Goal: Information Seeking & Learning: Learn about a topic

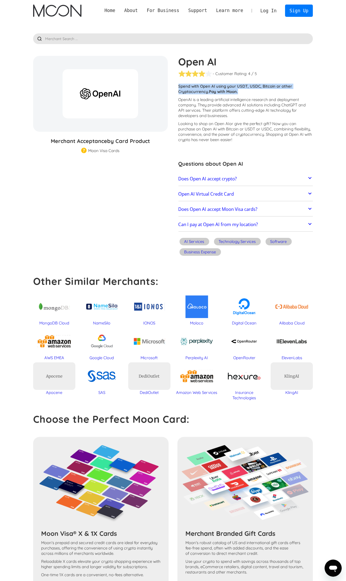
drag, startPoint x: 280, startPoint y: 78, endPoint x: 288, endPoint y: 91, distance: 15.6
click at [288, 91] on div "Open AI - Customer Rating: ( 🏅 🛡️ 🏅&🛡️ ) 1 5 1.5 2 2.5 3 3.5 4 4.5 5 / 5 Custom…" at bounding box center [243, 157] width 140 height 202
click at [263, 92] on p "Spend with Open AI using your USDT, USDC, Bitcoin or other Cryptocurrency. Pay …" at bounding box center [245, 89] width 135 height 11
click at [259, 92] on p "Spend with Open AI using your USDT, USDC, Bitcoin or other Cryptocurrency. Pay …" at bounding box center [245, 89] width 135 height 11
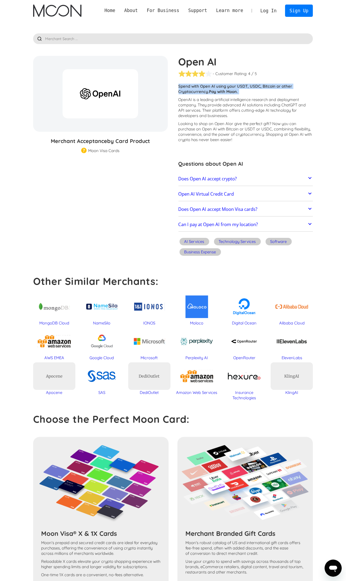
click at [259, 92] on p "Spend with Open AI using your USDT, USDC, Bitcoin or other Cryptocurrency. Pay …" at bounding box center [245, 89] width 135 height 11
click at [265, 89] on p "Spend with Open AI using your USDT, USDC, Bitcoin or other Cryptocurrency. Pay …" at bounding box center [245, 89] width 135 height 11
click at [264, 91] on p "Spend with Open AI using your USDT, USDC, Bitcoin or other Cryptocurrency. Pay …" at bounding box center [245, 89] width 135 height 11
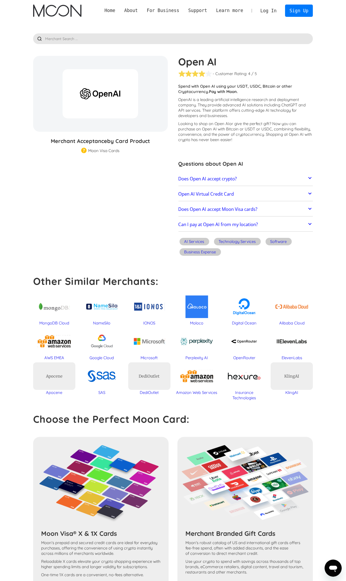
click at [317, 96] on div "Open AI % GIFT CARD DISCOUNT Merchant Acceptance by Card Product Merchant Gift …" at bounding box center [173, 346] width 296 height 580
